Goal: Find specific page/section: Find specific page/section

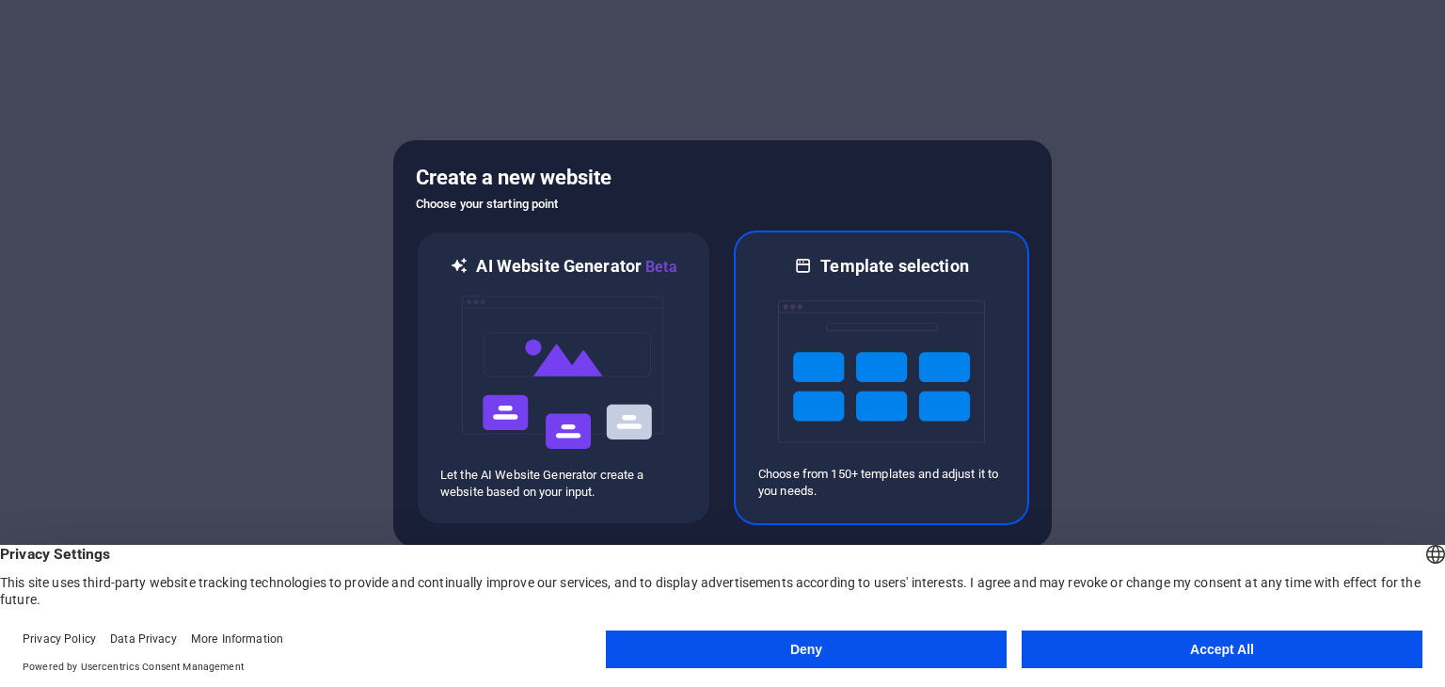
click at [813, 402] on img at bounding box center [881, 371] width 207 height 188
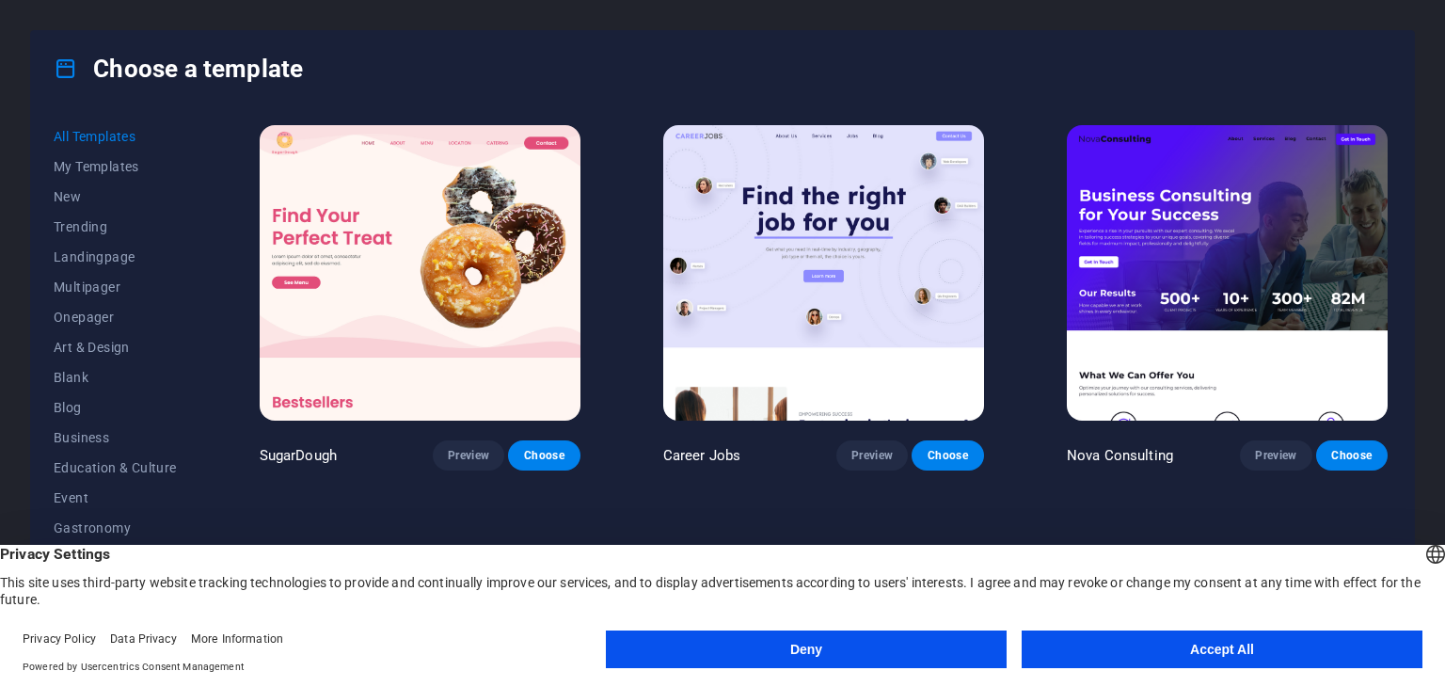
click at [885, 641] on button "Deny" at bounding box center [806, 649] width 401 height 38
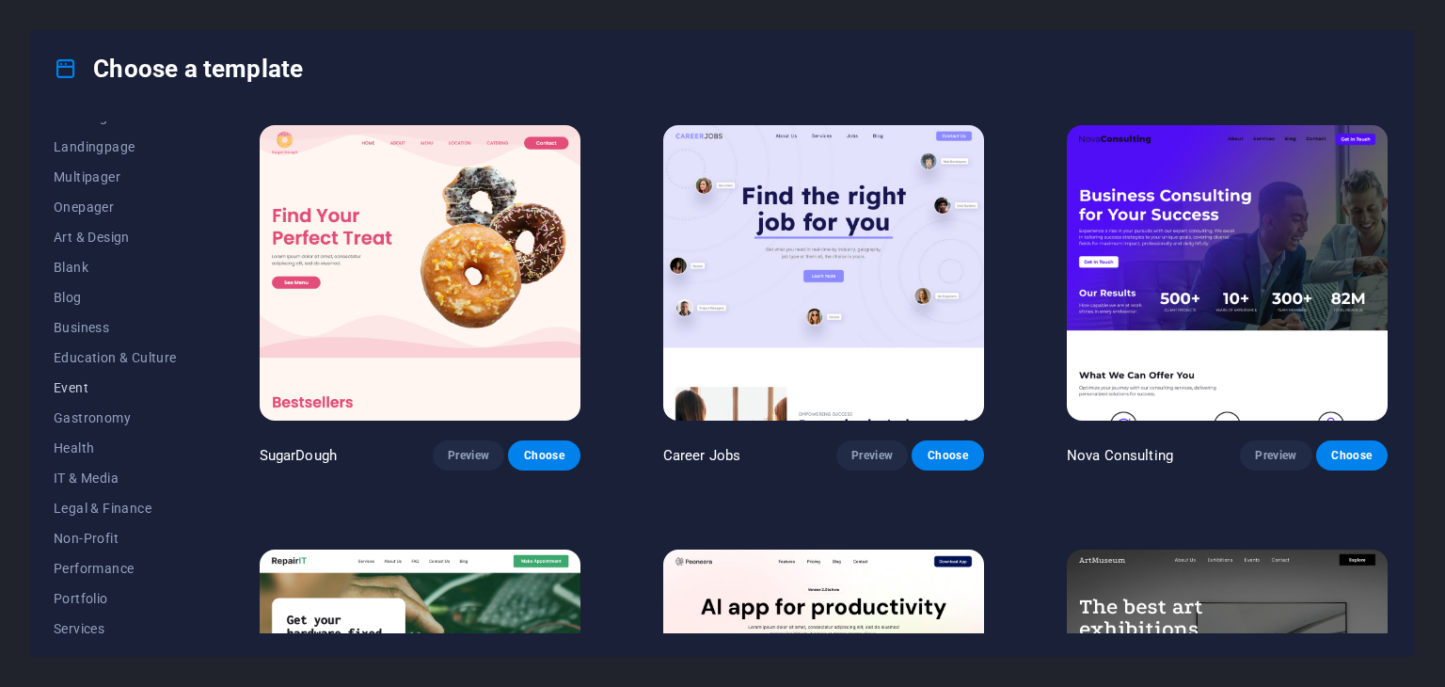
scroll to position [53, 0]
click at [92, 197] on span "Landingpage" at bounding box center [115, 204] width 123 height 15
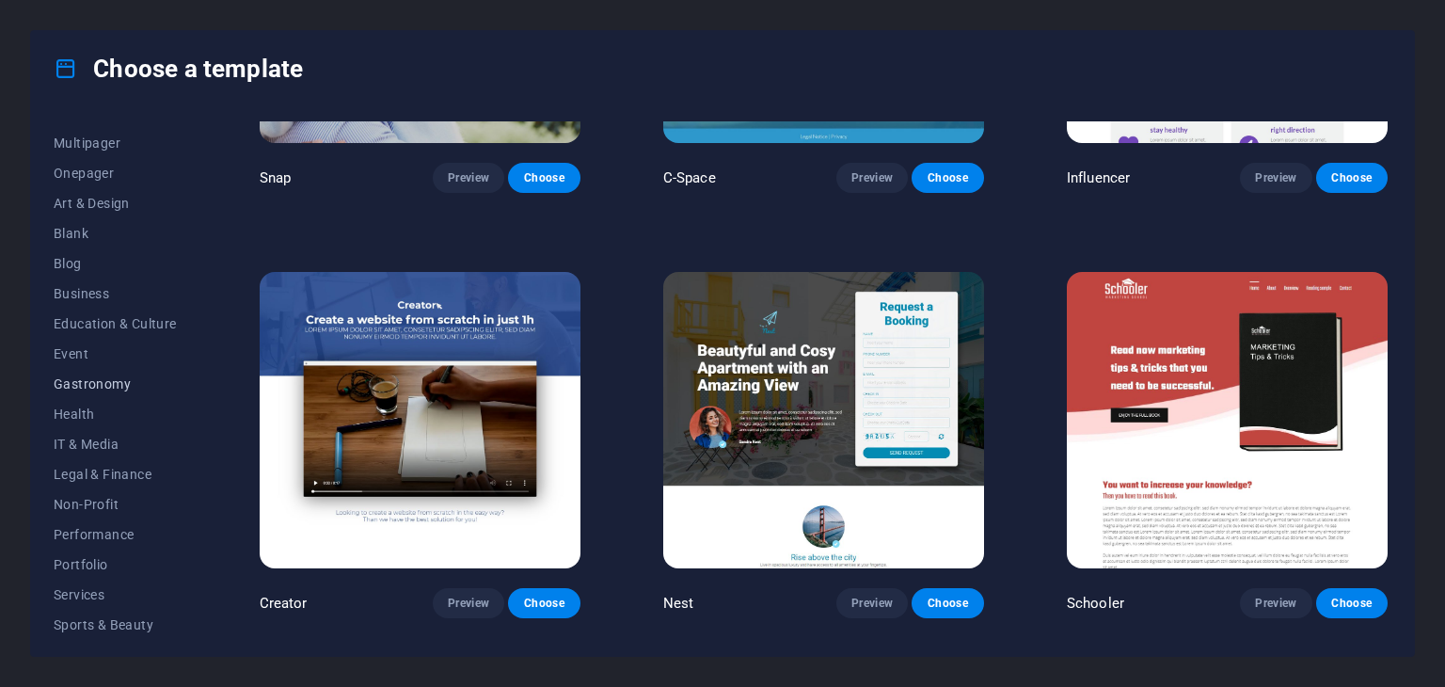
scroll to position [147, 0]
click at [109, 449] on button "IT & Media" at bounding box center [115, 441] width 123 height 30
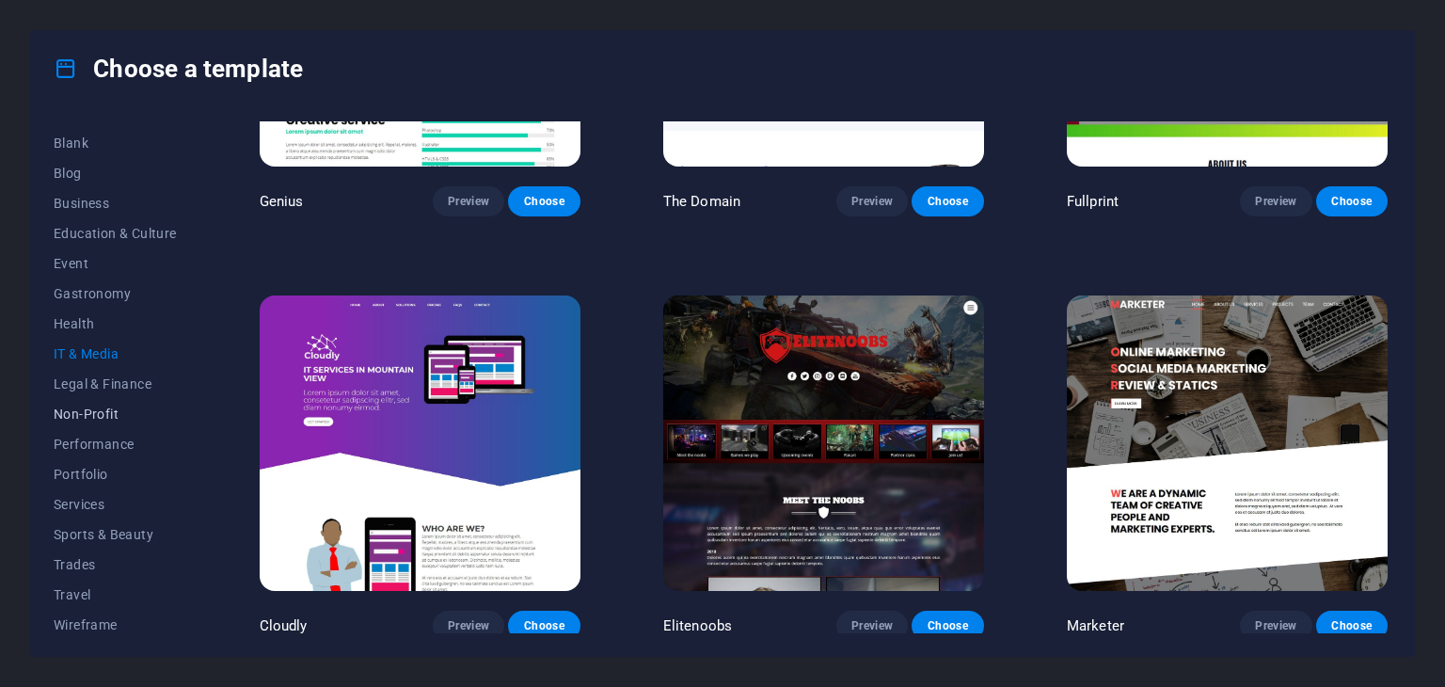
scroll to position [241, 0]
click at [122, 486] on button "Services" at bounding box center [115, 498] width 123 height 30
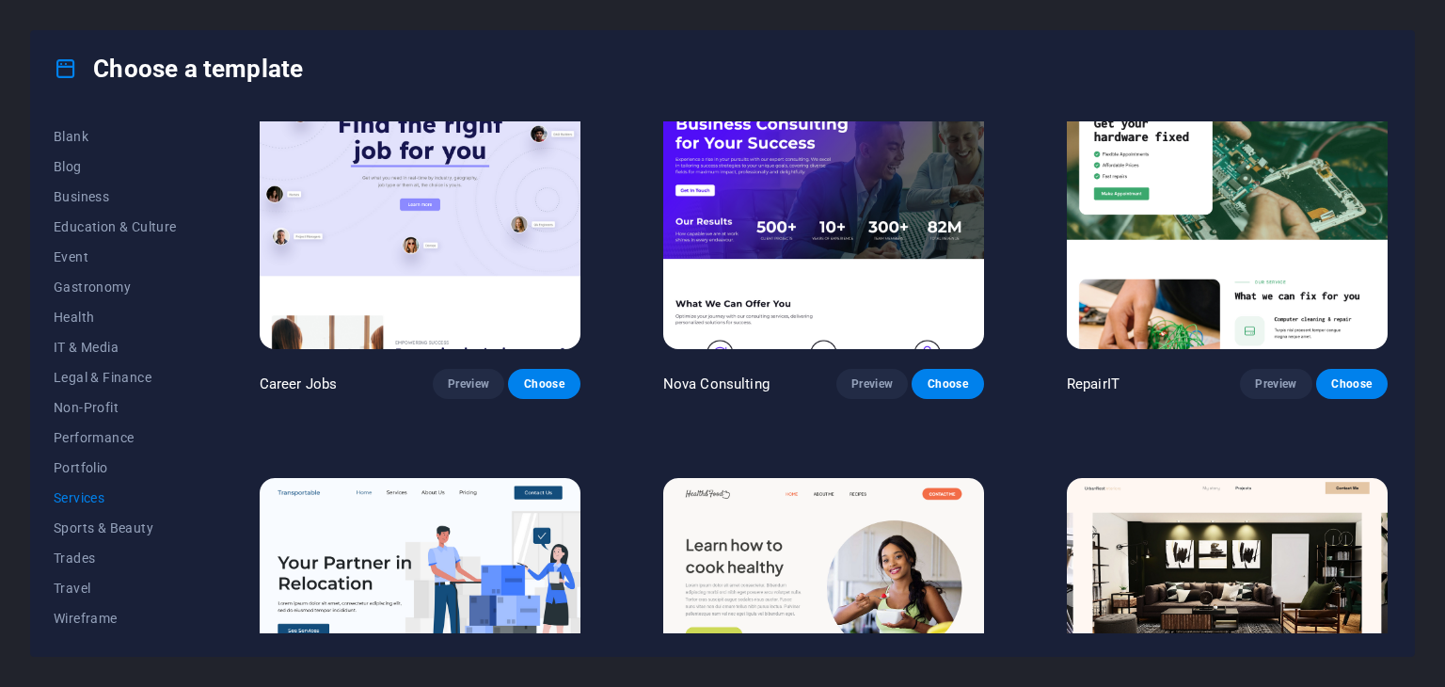
scroll to position [0, 0]
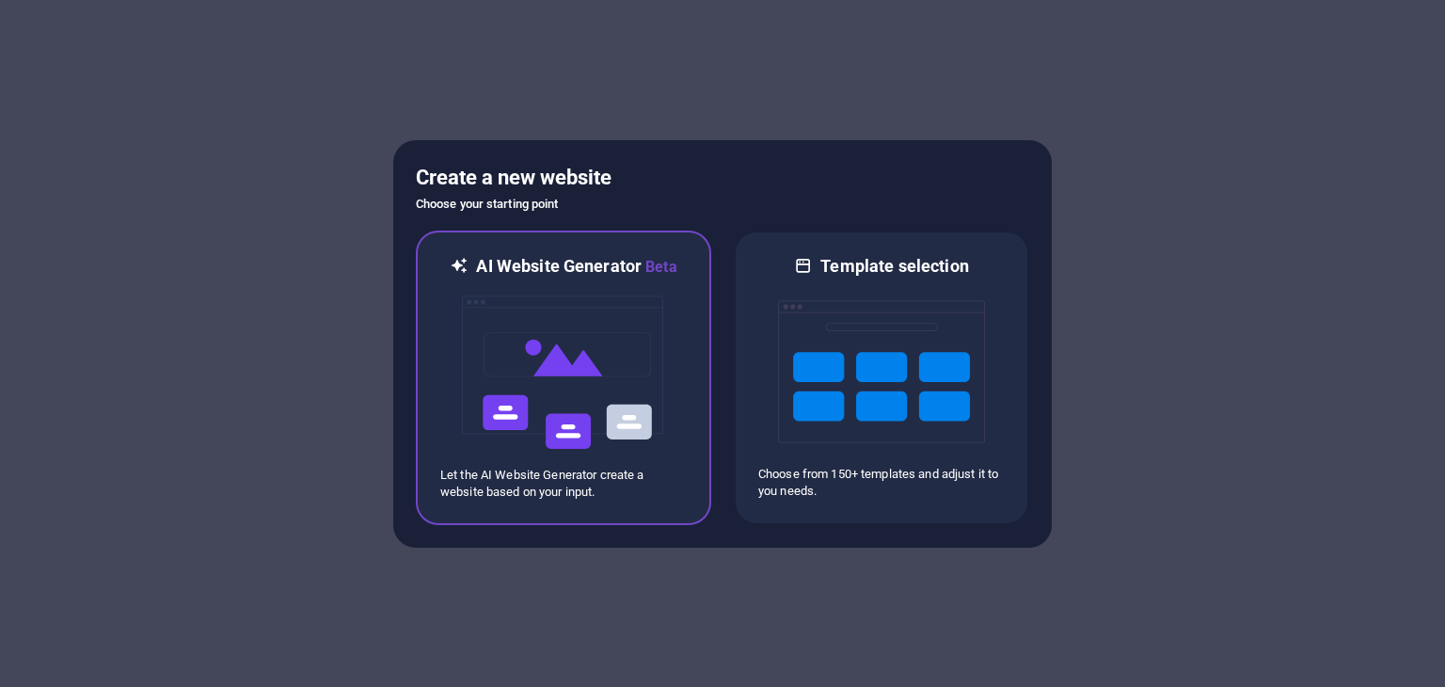
click at [650, 395] on img at bounding box center [563, 372] width 207 height 188
